Goal: Information Seeking & Learning: Learn about a topic

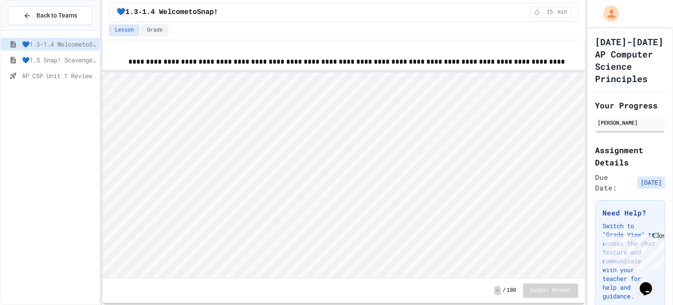
scroll to position [0, 0]
click at [43, 71] on span "AP CSP Unit 1 Review" at bounding box center [59, 75] width 74 height 9
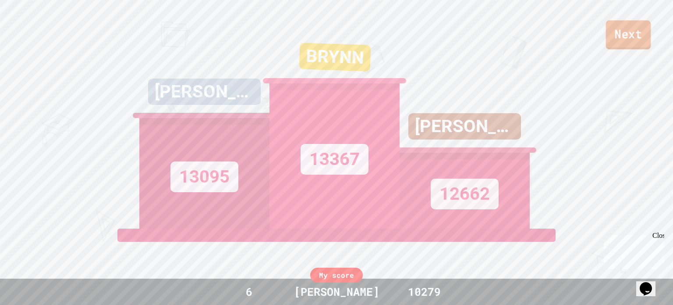
click at [631, 46] on link "Next" at bounding box center [628, 34] width 45 height 29
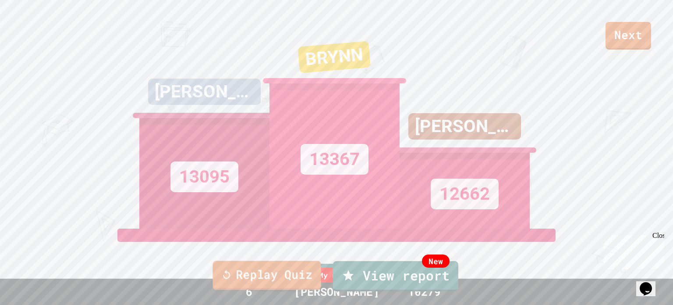
click at [297, 273] on link "Replay Quiz" at bounding box center [267, 274] width 108 height 29
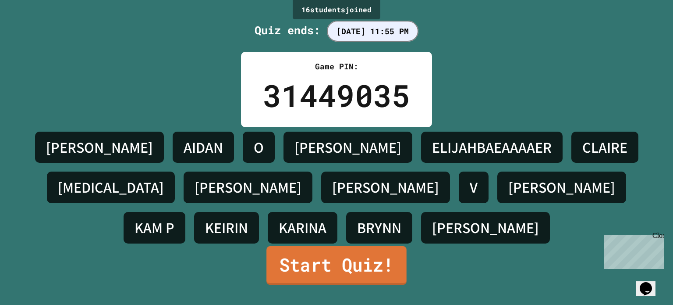
click at [297, 273] on link "Start Quiz!" at bounding box center [336, 265] width 140 height 39
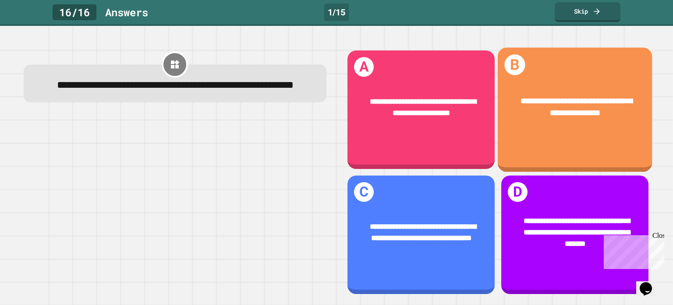
click at [558, 119] on div "**********" at bounding box center [575, 107] width 154 height 55
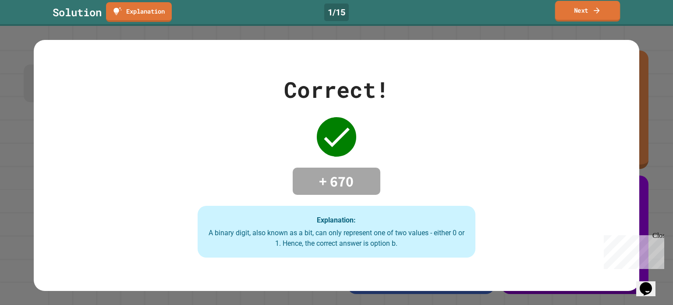
click at [590, 13] on link "Next" at bounding box center [587, 11] width 65 height 21
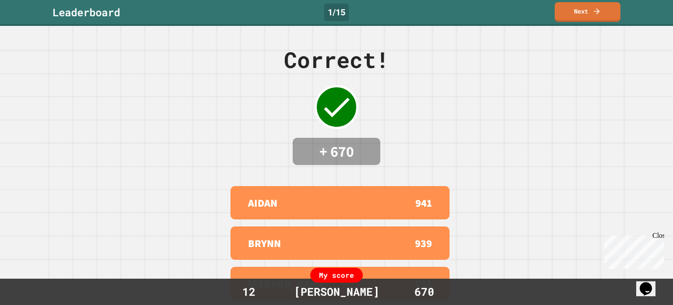
scroll to position [79, 0]
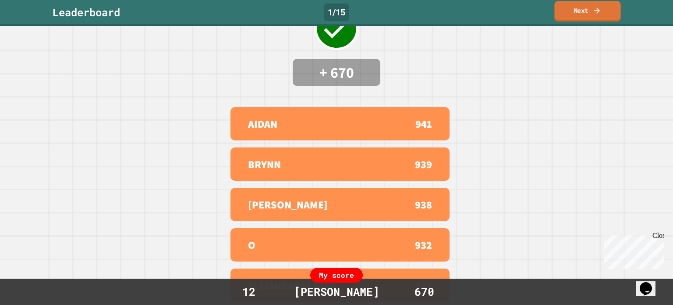
click at [573, 17] on link "Next" at bounding box center [587, 11] width 66 height 21
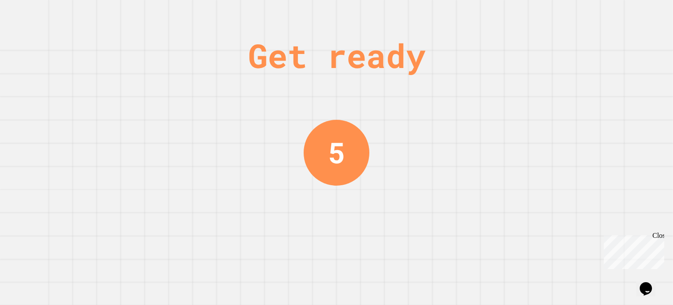
scroll to position [0, 0]
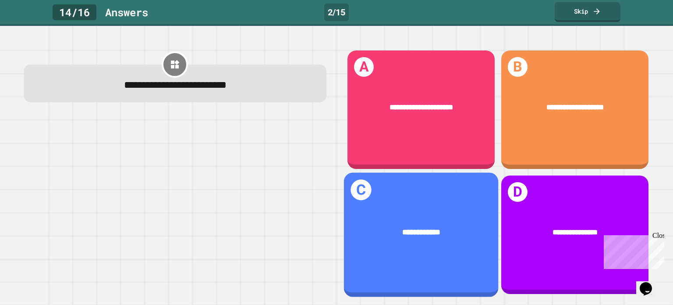
click at [415, 256] on div "**********" at bounding box center [421, 234] width 154 height 124
